Goal: Task Accomplishment & Management: Manage account settings

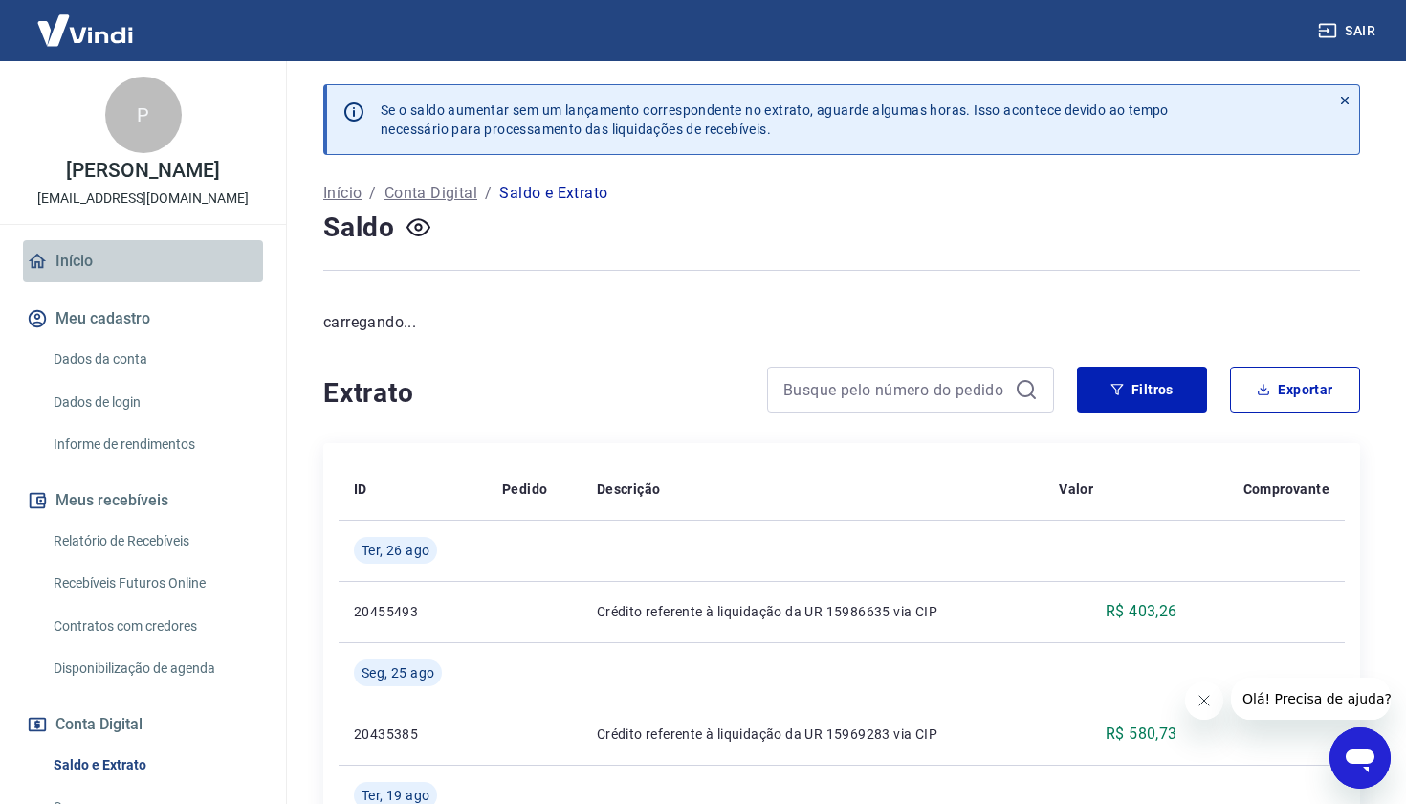
click at [189, 268] on link "Início" at bounding box center [143, 261] width 240 height 42
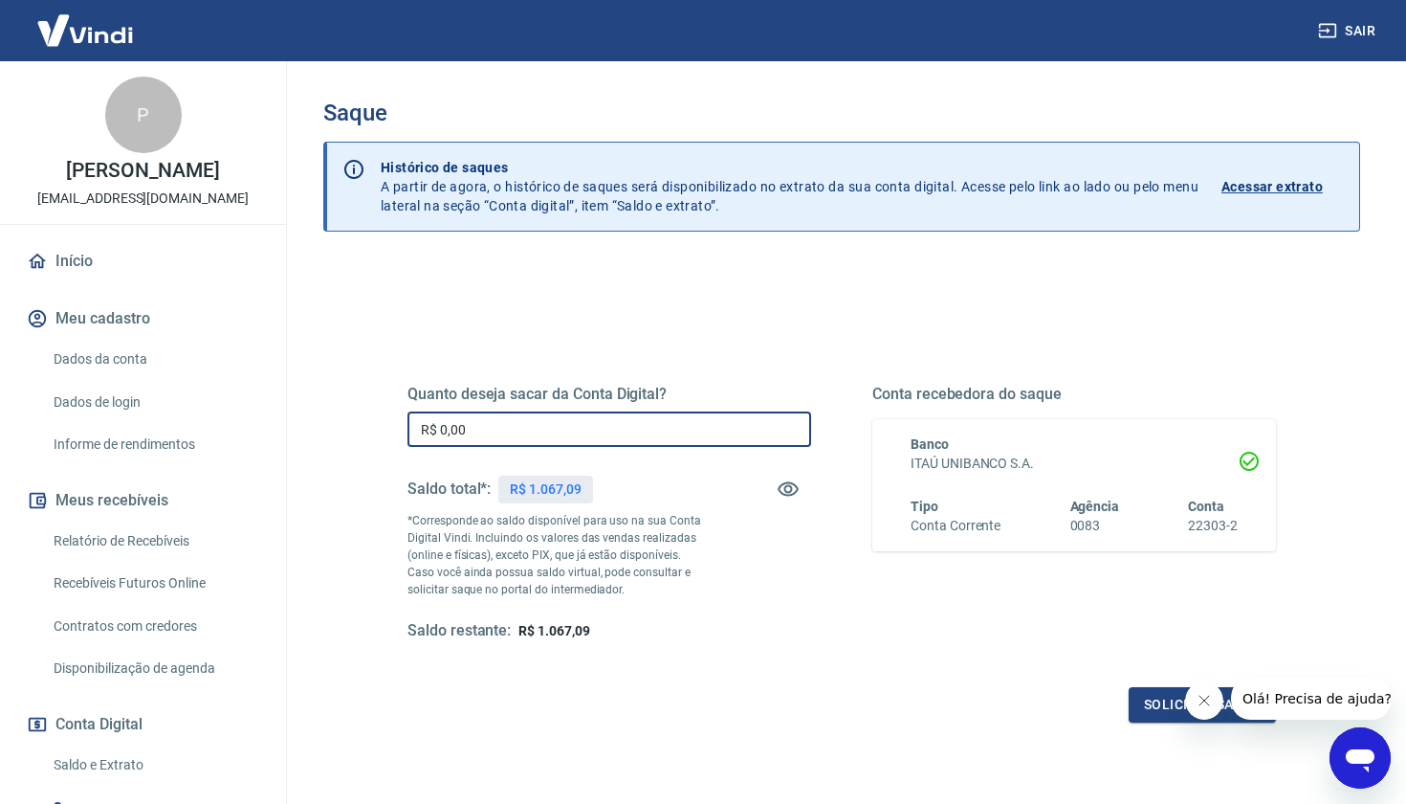
click at [609, 439] on input "R$ 0,00" at bounding box center [610, 428] width 404 height 35
type input "R$ 1.067,00"
click at [1162, 708] on button "Solicitar saque" at bounding box center [1202, 704] width 147 height 35
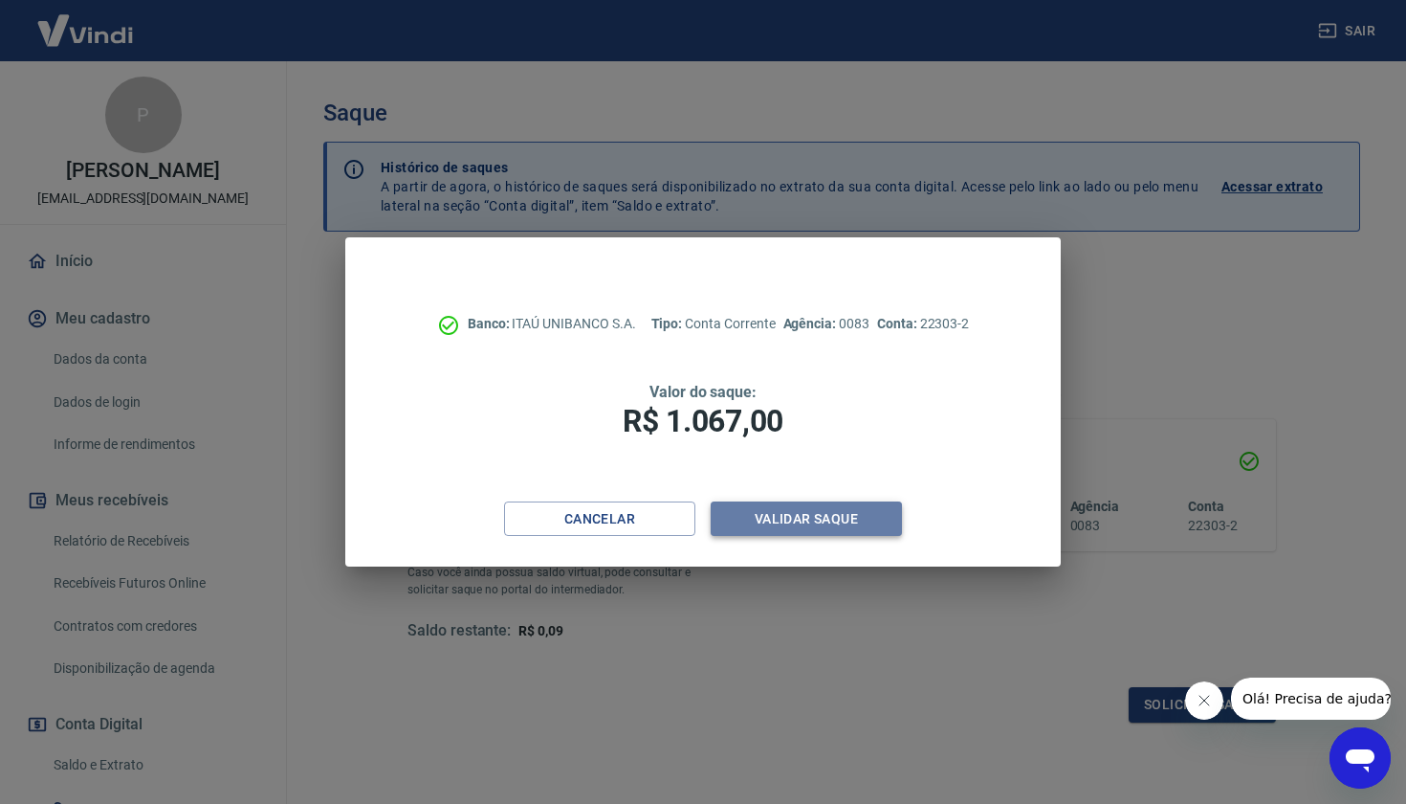
click at [824, 517] on button "Validar saque" at bounding box center [806, 518] width 191 height 35
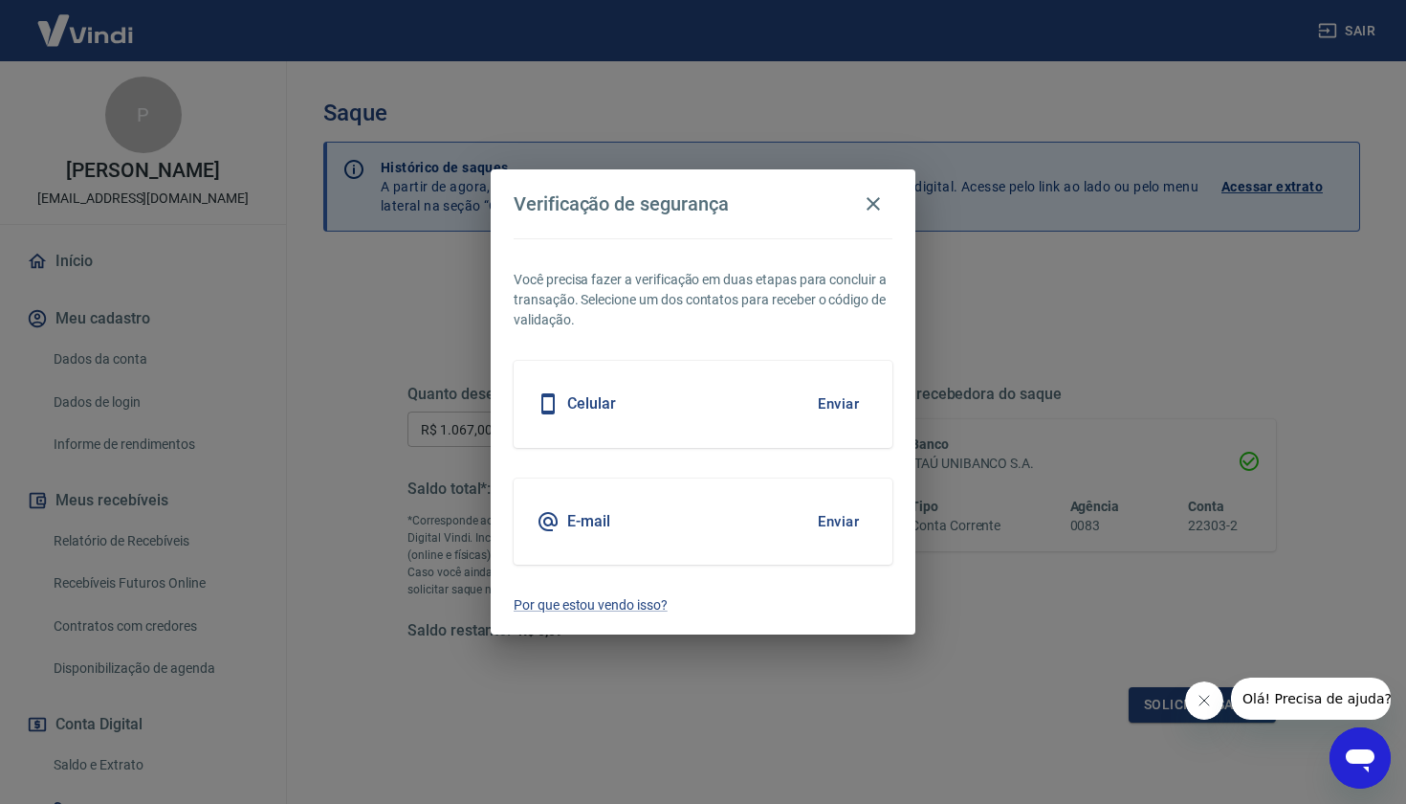
click at [847, 398] on button "Enviar" at bounding box center [839, 404] width 62 height 40
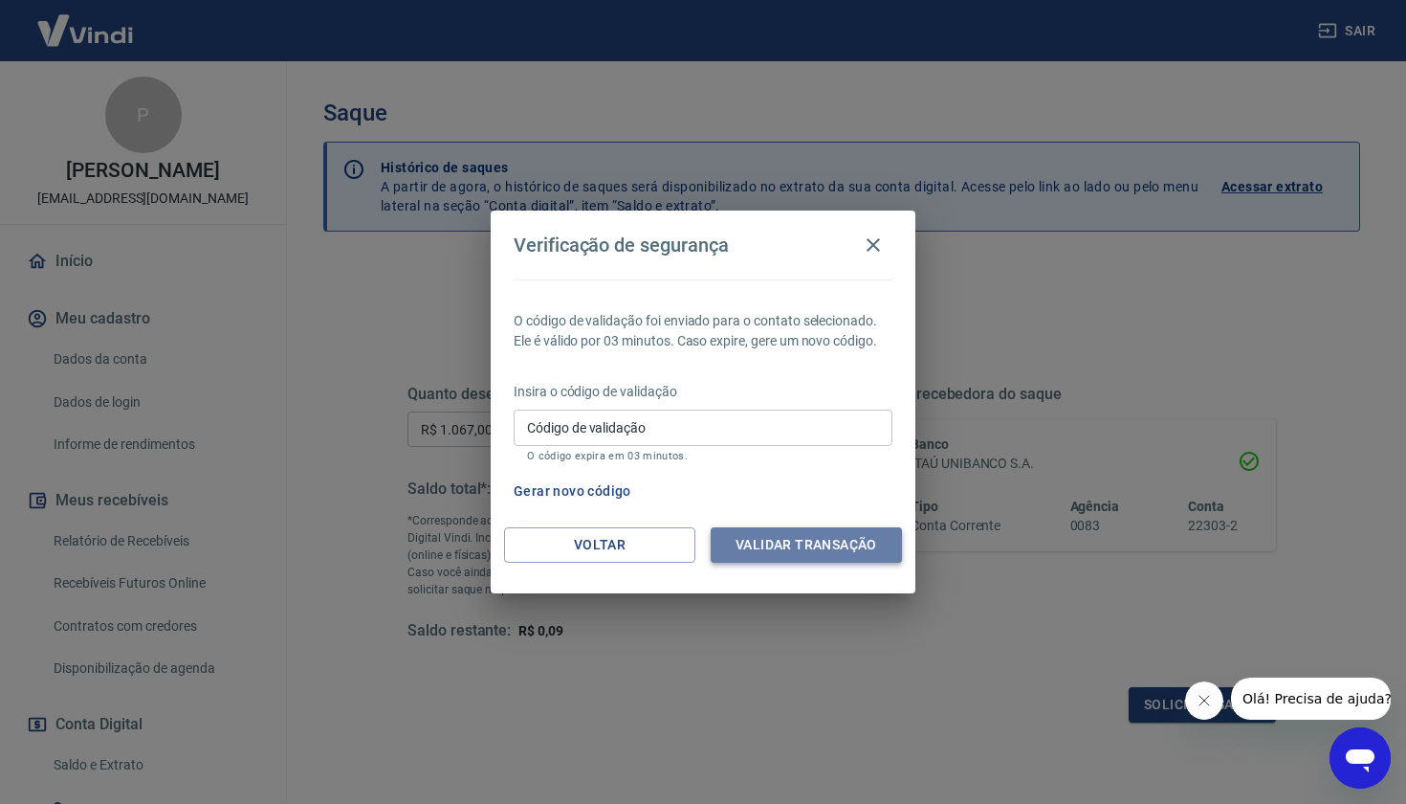
click at [787, 543] on button "Validar transação" at bounding box center [806, 544] width 191 height 35
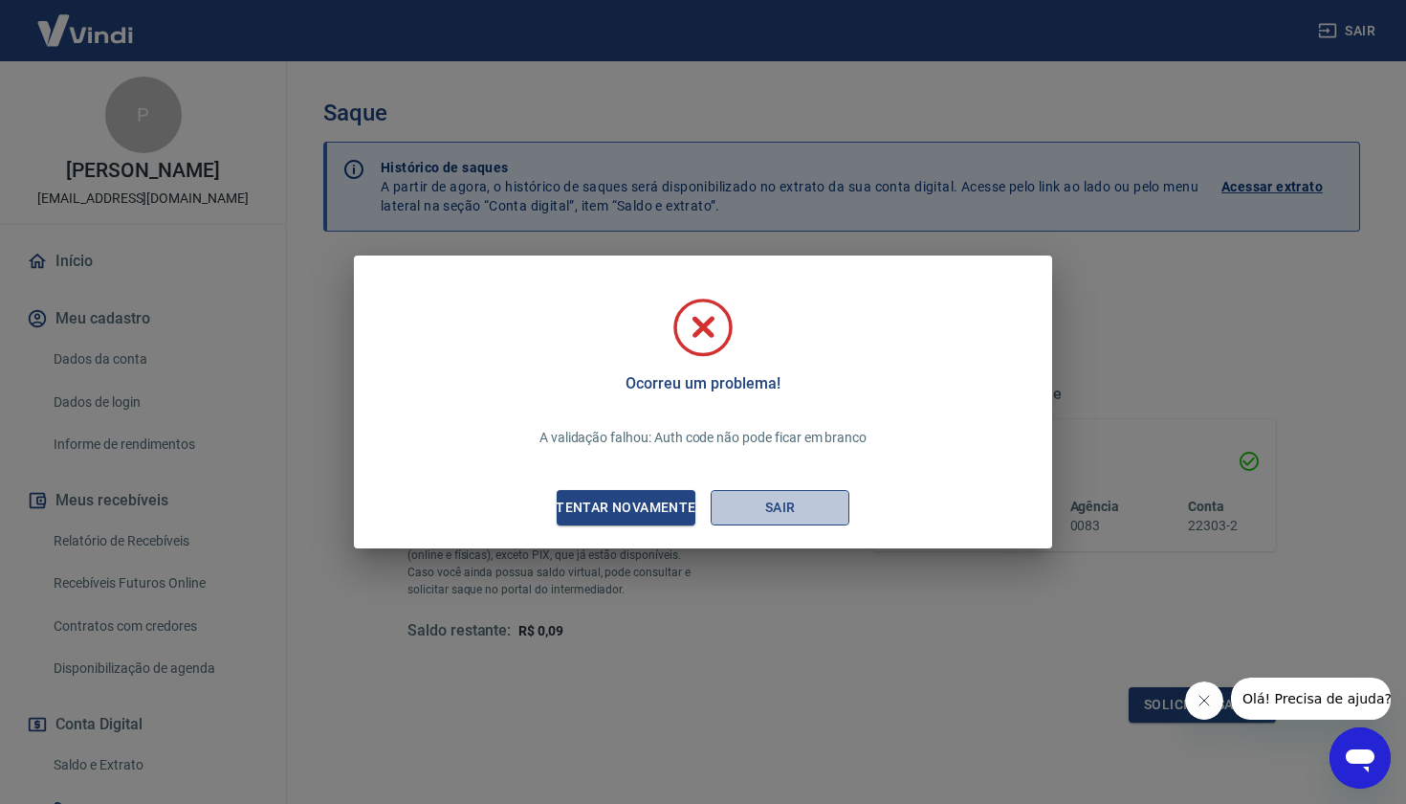
click at [773, 512] on button "Sair" at bounding box center [780, 507] width 139 height 35
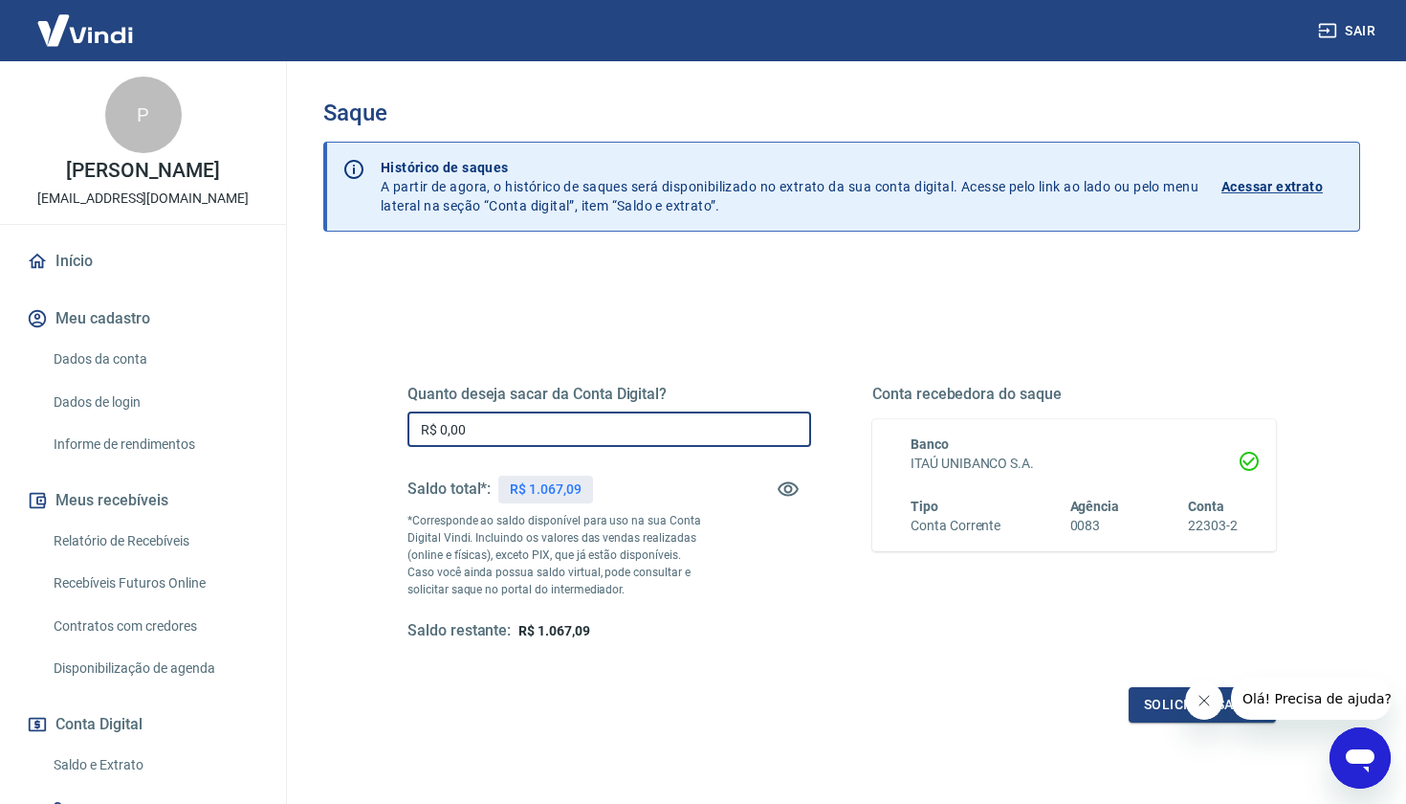
click at [540, 437] on input "R$ 0,00" at bounding box center [610, 428] width 404 height 35
type input "R$ 1.067,00"
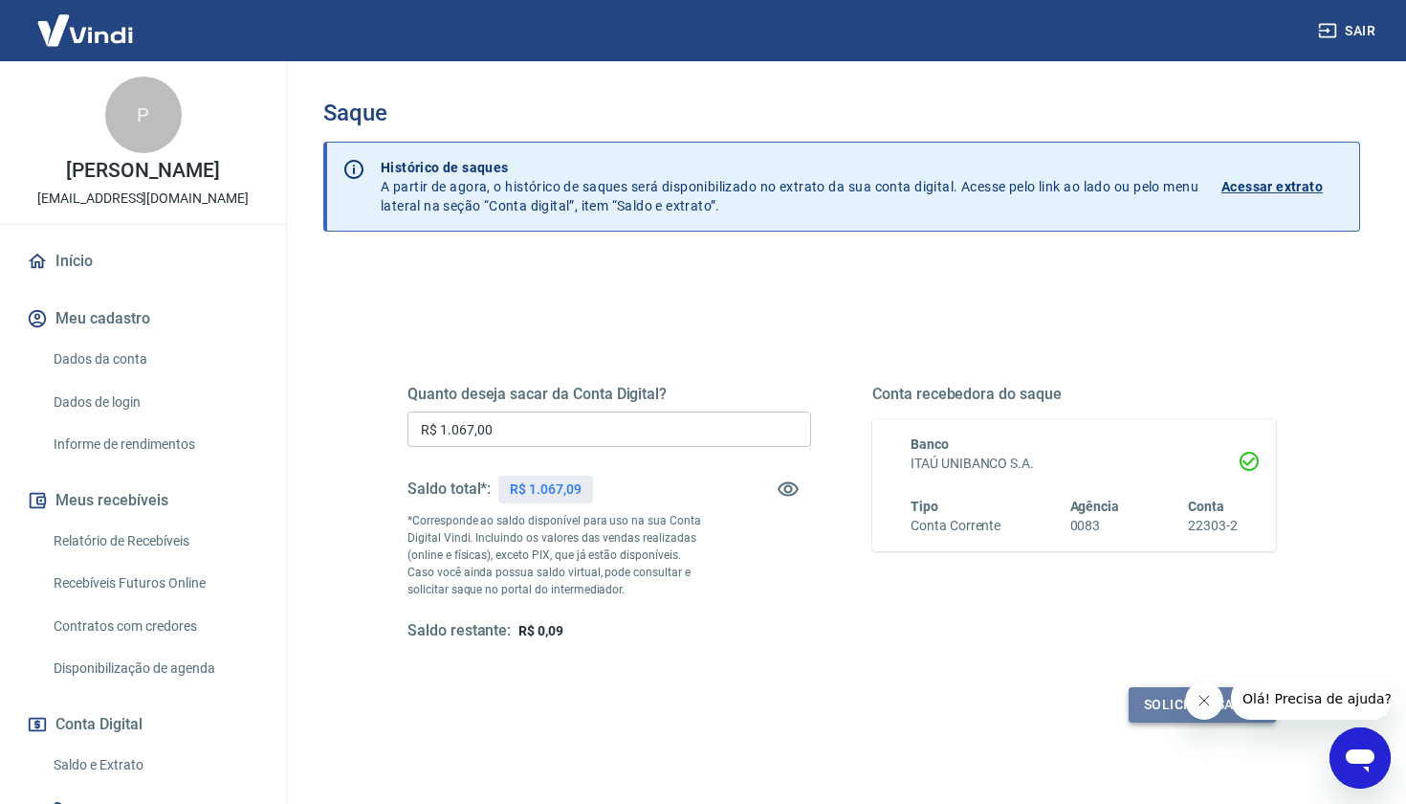
click at [1146, 701] on button "Solicitar saque" at bounding box center [1202, 704] width 147 height 35
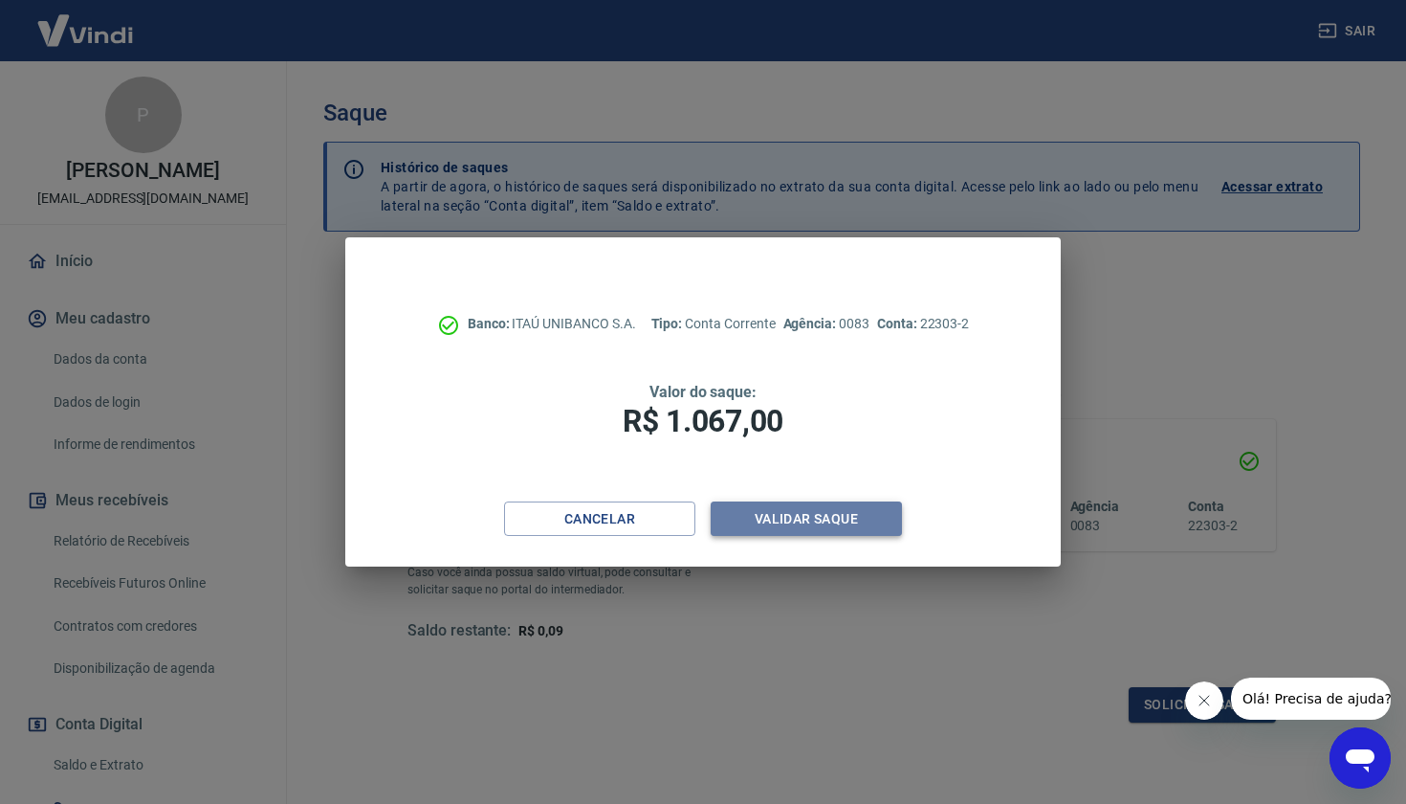
click at [824, 517] on button "Validar saque" at bounding box center [806, 518] width 191 height 35
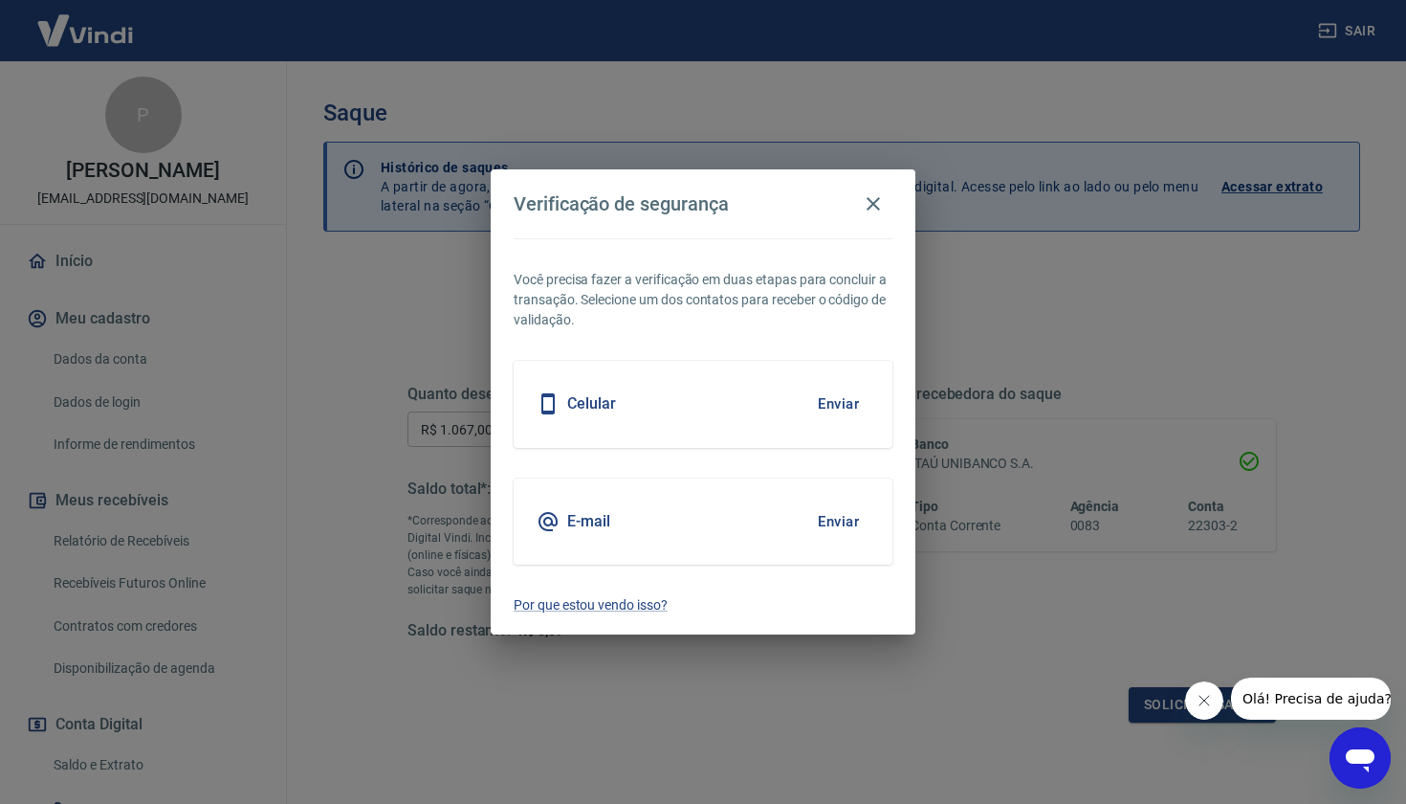
click at [831, 405] on button "Enviar" at bounding box center [839, 404] width 62 height 40
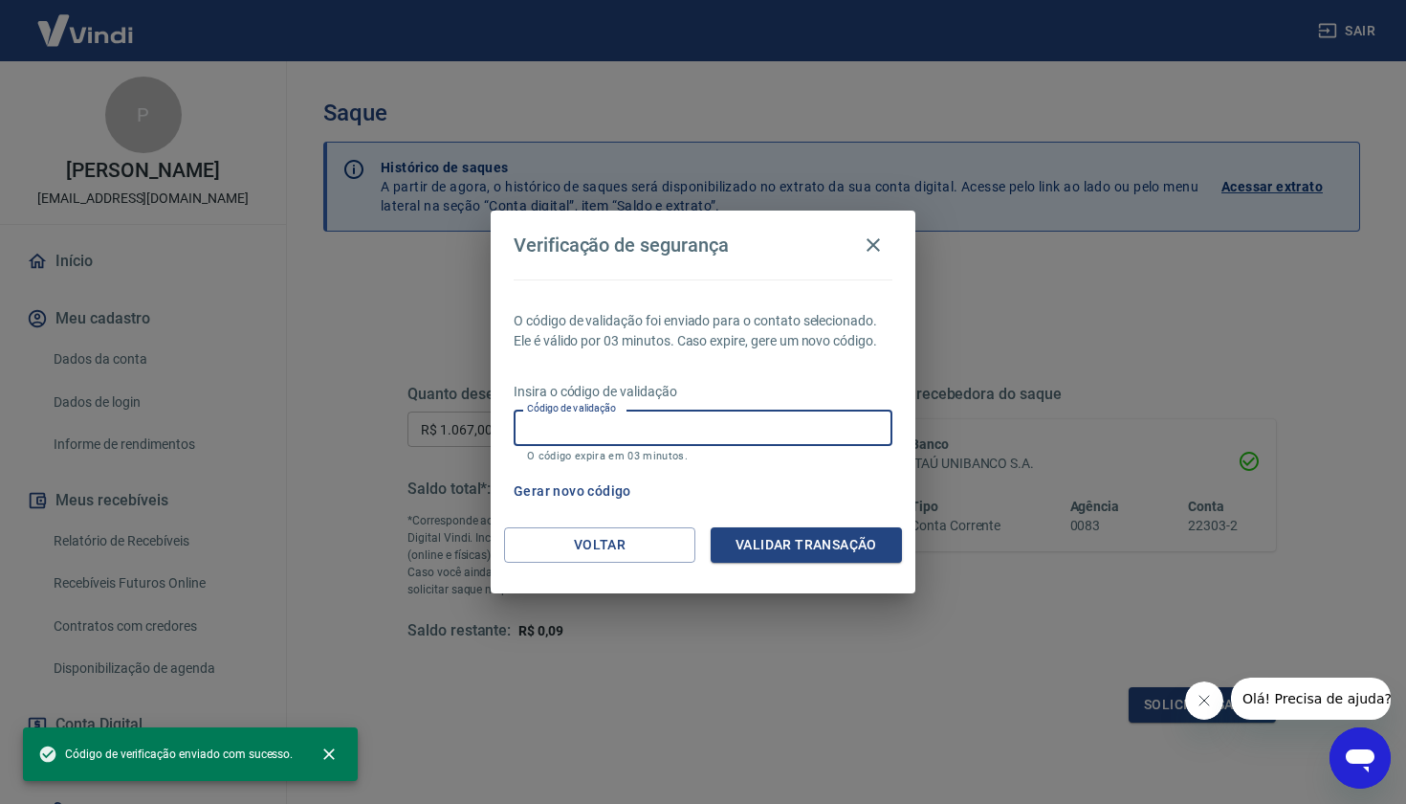
click at [721, 422] on input "Código de validação" at bounding box center [703, 426] width 379 height 35
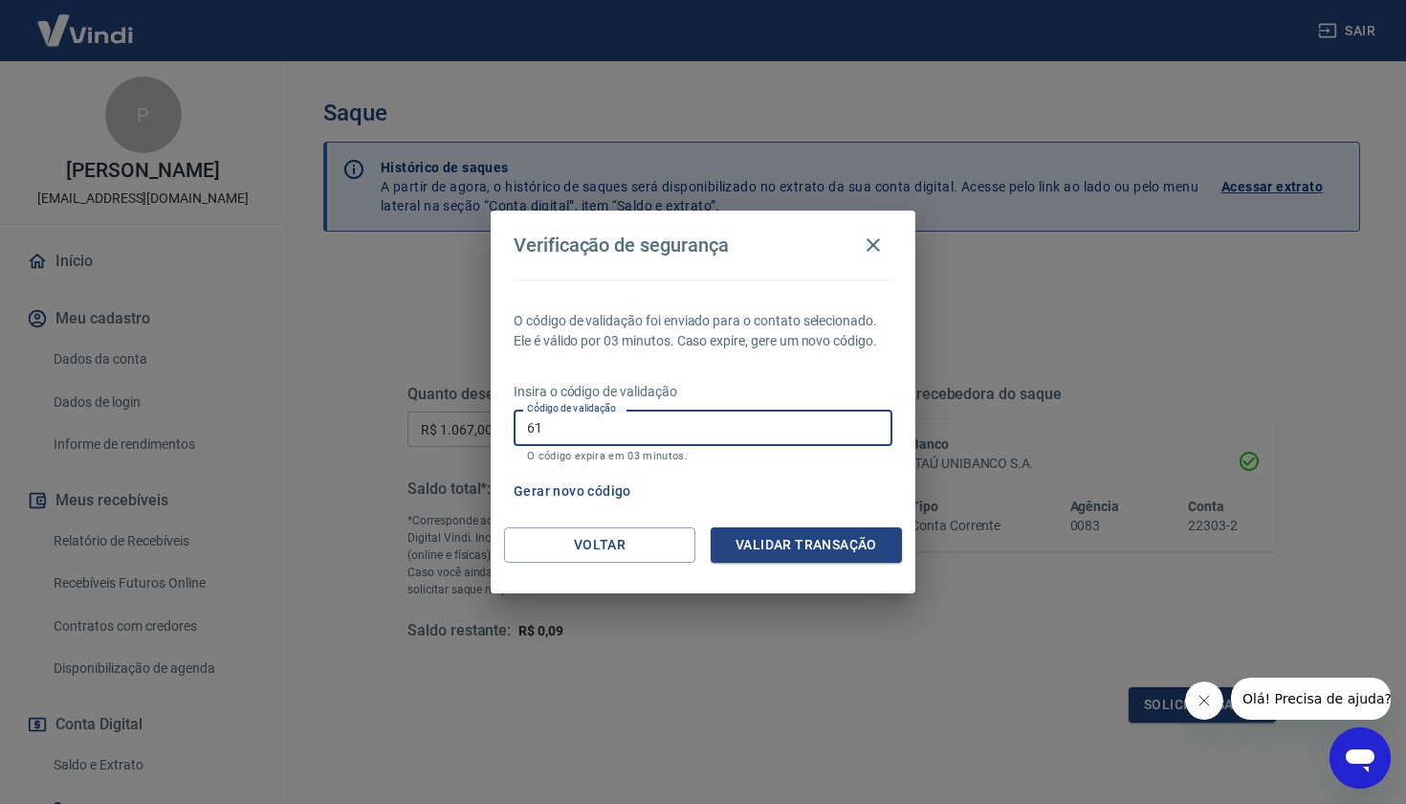
type input "6"
type input "294211"
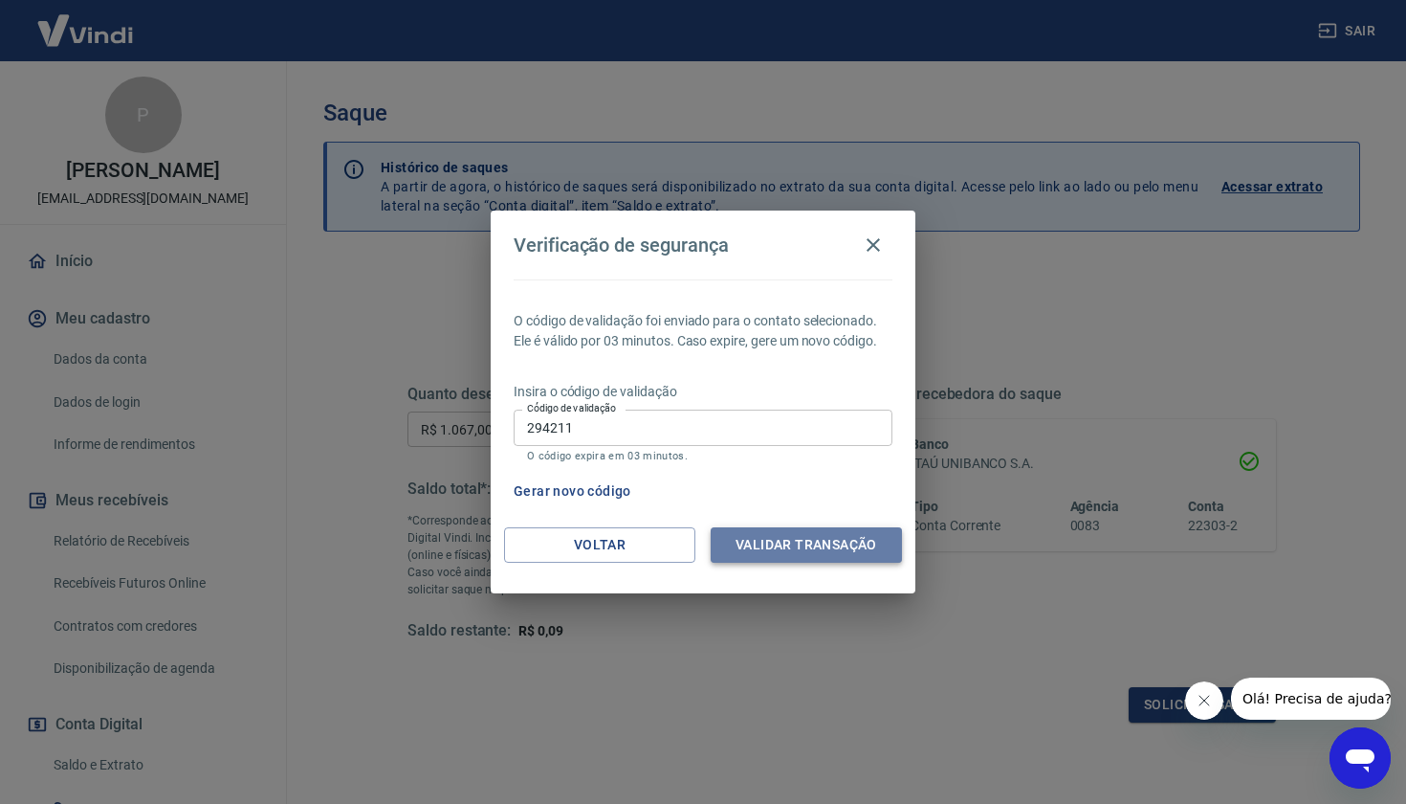
click at [841, 542] on button "Validar transação" at bounding box center [806, 544] width 191 height 35
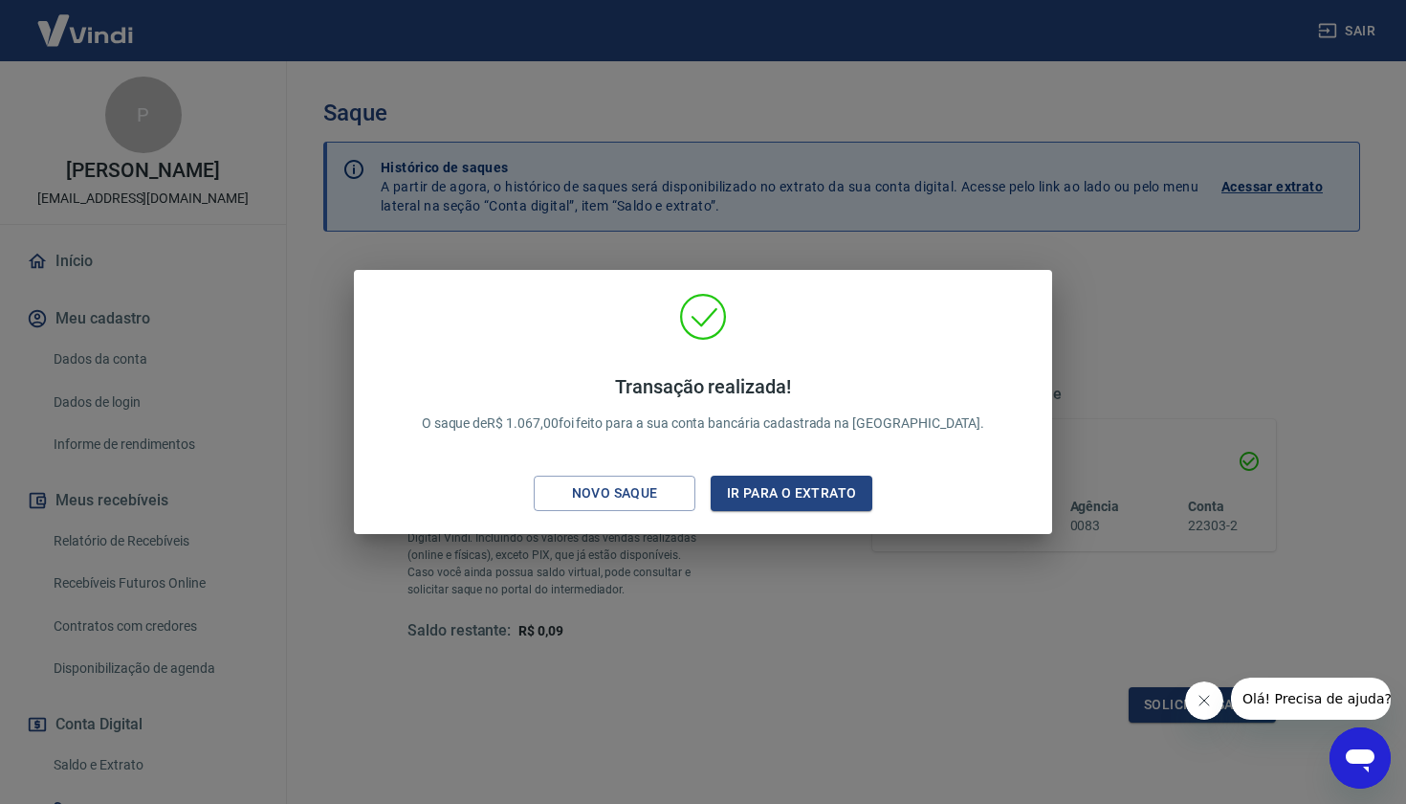
click at [1153, 365] on div "Transação realizada! O saque de R$ 1.067,00 foi feito para a sua conta bancária…" at bounding box center [703, 402] width 1406 height 804
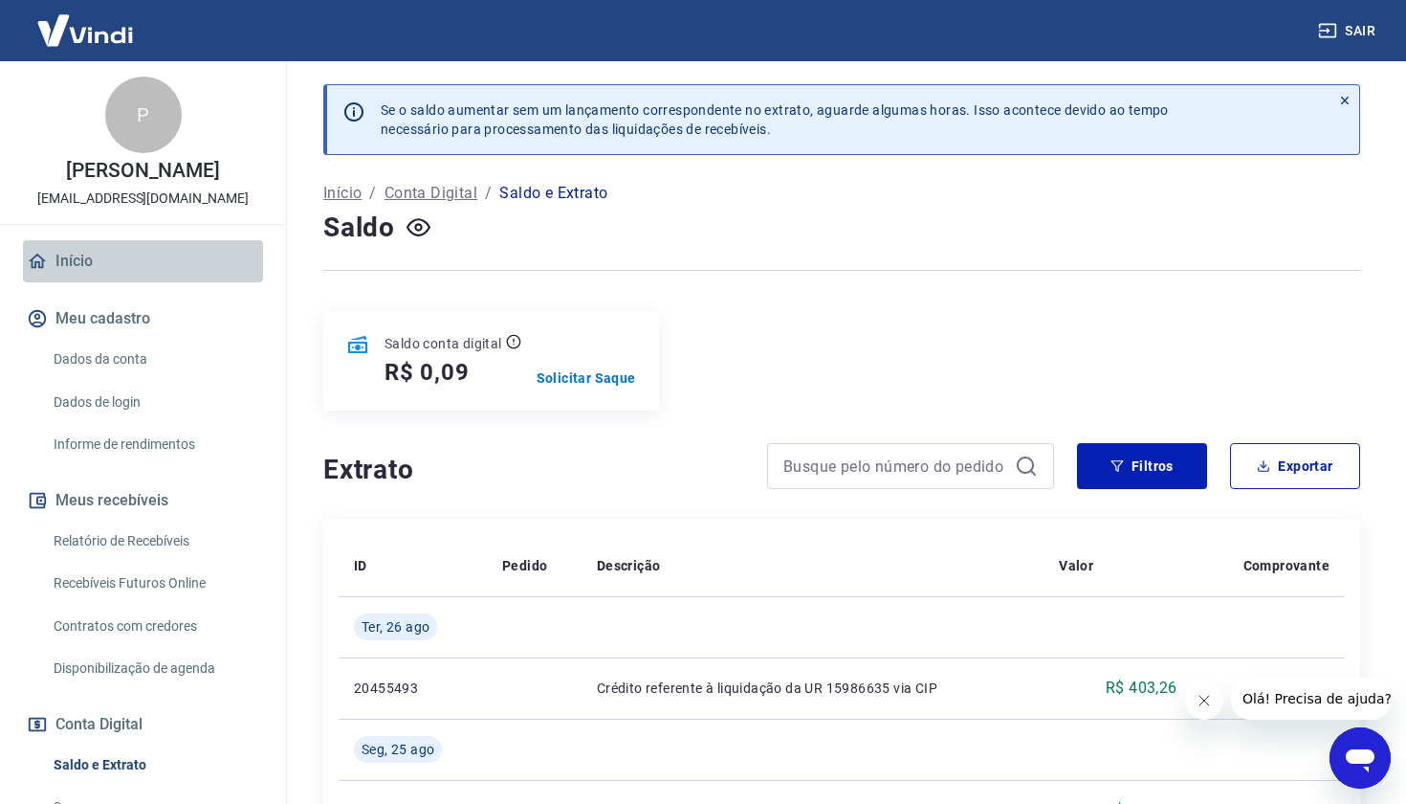
click at [76, 257] on link "Início" at bounding box center [143, 261] width 240 height 42
